Goal: Information Seeking & Learning: Learn about a topic

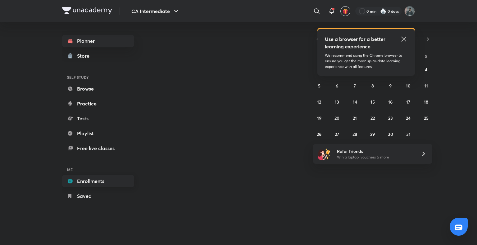
click at [100, 179] on link "Enrollments" at bounding box center [98, 181] width 72 height 12
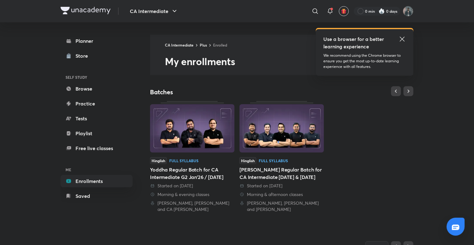
click at [401, 37] on icon at bounding box center [402, 39] width 5 height 5
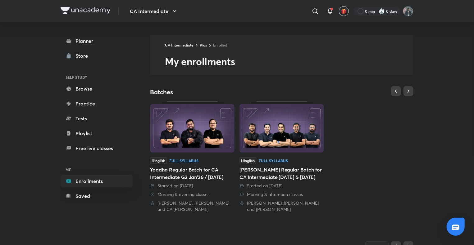
scroll to position [118, 0]
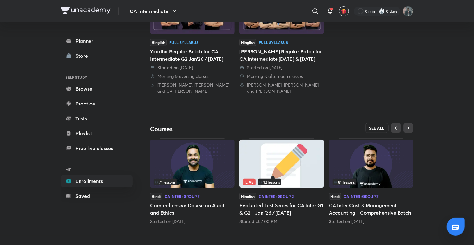
click at [368, 129] on button "SEE ALL" at bounding box center [377, 128] width 24 height 10
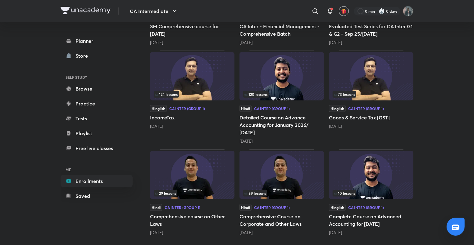
scroll to position [252, 0]
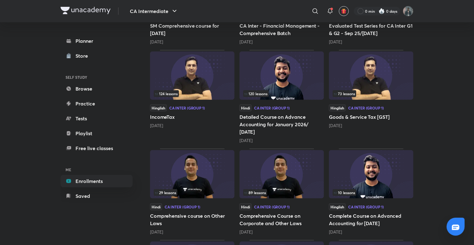
click at [292, 166] on img at bounding box center [281, 174] width 84 height 48
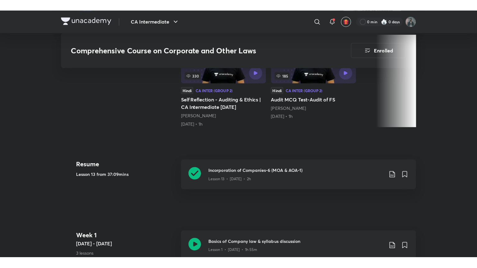
scroll to position [209, 0]
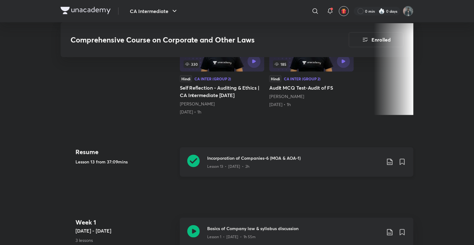
click at [194, 161] on icon at bounding box center [193, 161] width 12 height 12
